Goal: Check status: Check status

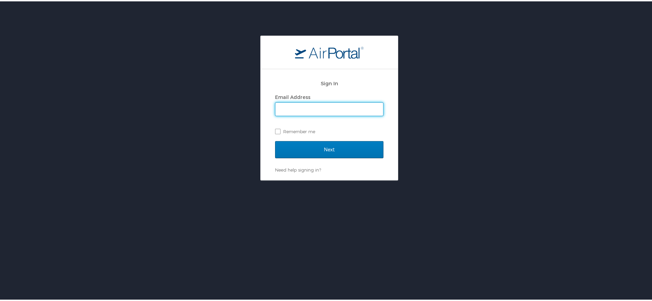
type input "[PERSON_NAME][EMAIL_ADDRESS][PERSON_NAME][PERSON_NAME][DOMAIN_NAME]"
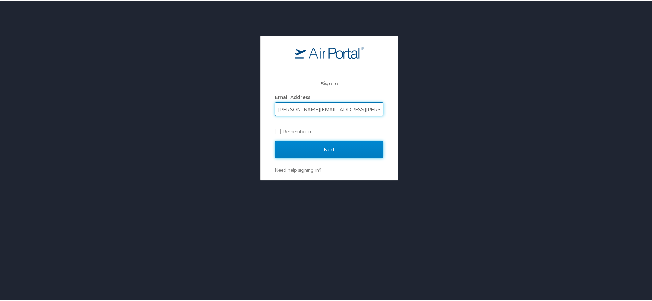
click at [317, 150] on input "Next" at bounding box center [329, 148] width 108 height 17
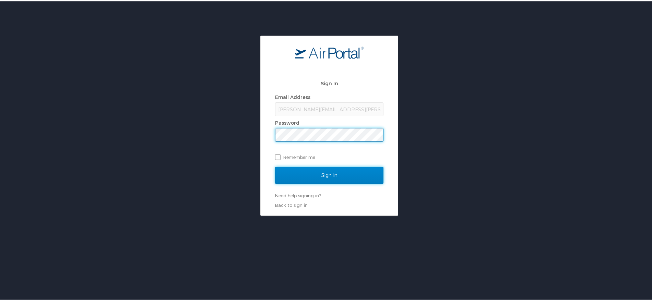
click at [325, 173] on input "Sign In" at bounding box center [329, 174] width 108 height 17
